Goal: Information Seeking & Learning: Check status

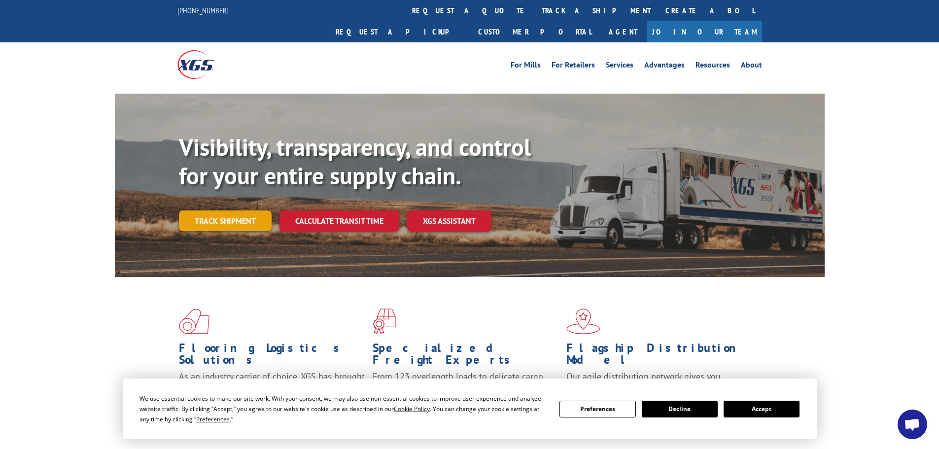
click at [242, 210] on link "Track shipment" at bounding box center [225, 220] width 93 height 21
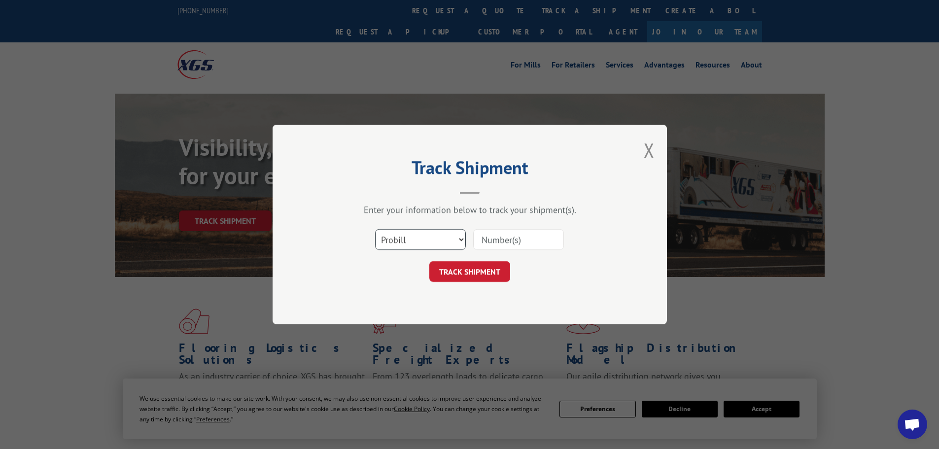
click at [443, 234] on select "Select category... Probill BOL PO" at bounding box center [420, 239] width 91 height 21
select select "po"
click at [375, 229] on select "Select category... Probill BOL PO" at bounding box center [420, 239] width 91 height 21
click at [529, 230] on input at bounding box center [518, 239] width 91 height 21
paste input "52512493"
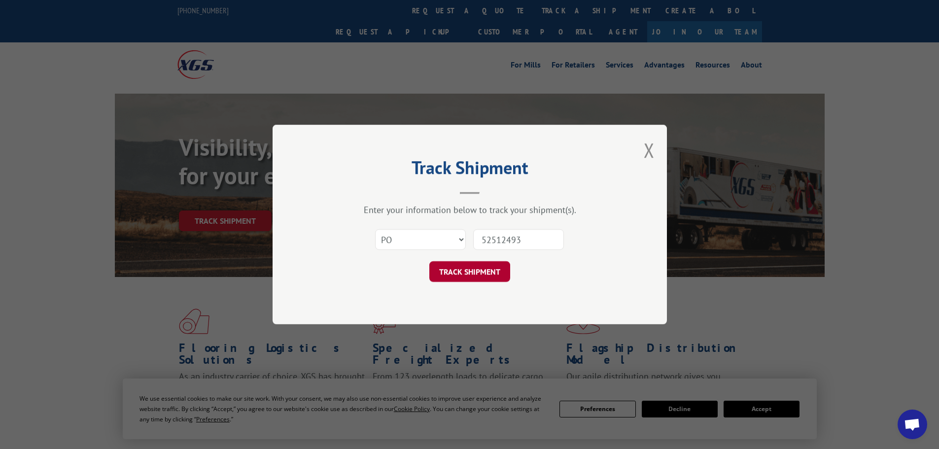
type input "52512493"
click at [503, 268] on button "TRACK SHIPMENT" at bounding box center [469, 271] width 81 height 21
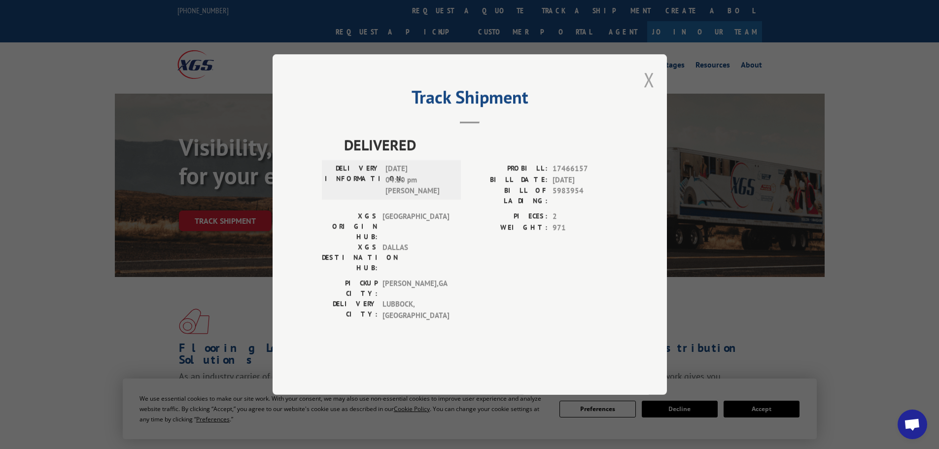
click at [651, 93] on button "Close modal" at bounding box center [649, 80] width 11 height 26
